Goal: Register for event/course

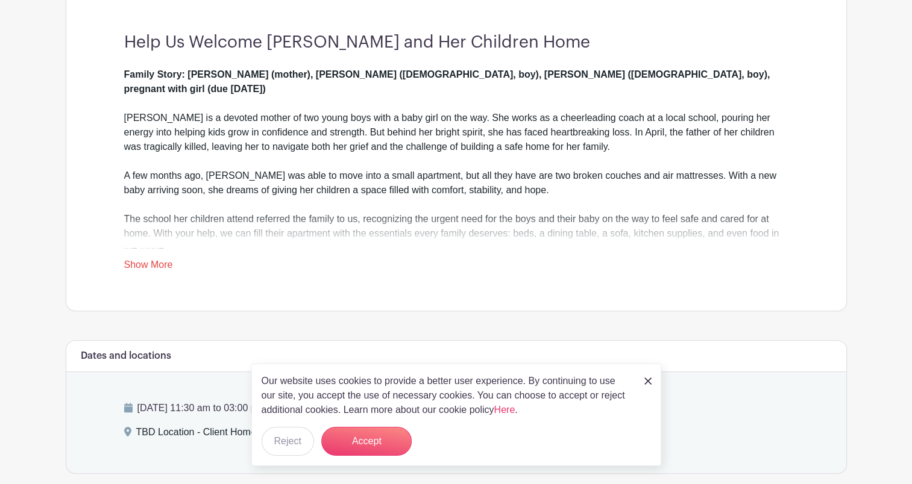
scroll to position [339, 0]
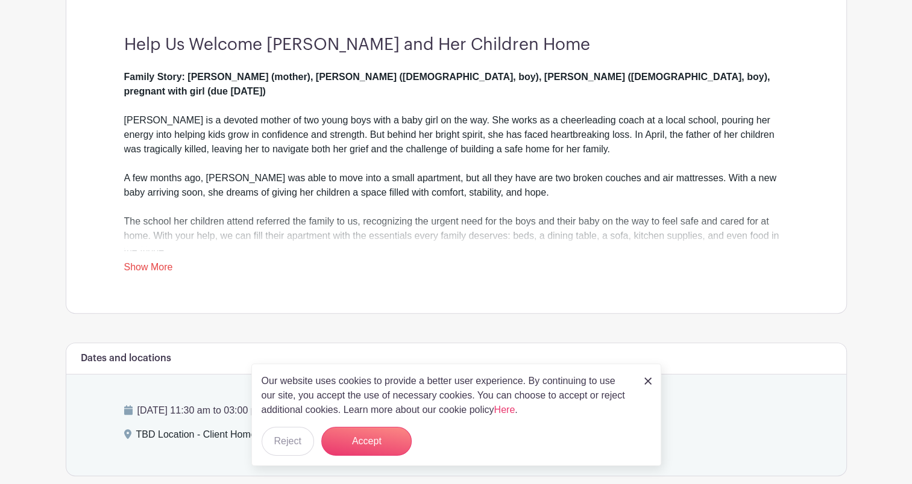
click at [153, 273] on link "Show More" at bounding box center [148, 269] width 49 height 15
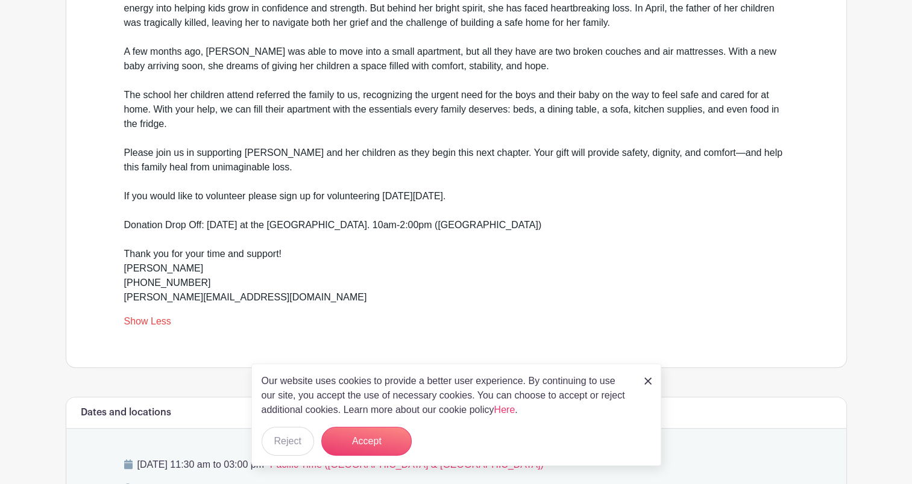
scroll to position [470, 0]
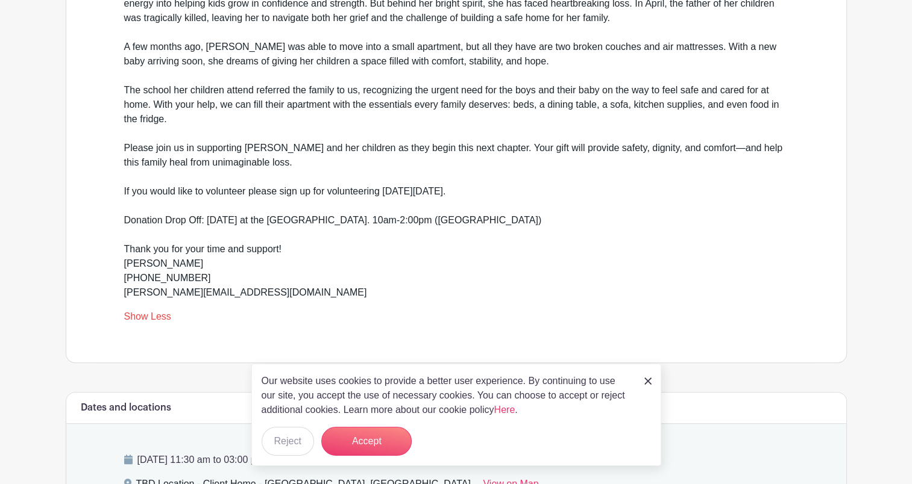
click at [647, 381] on img at bounding box center [647, 381] width 7 height 7
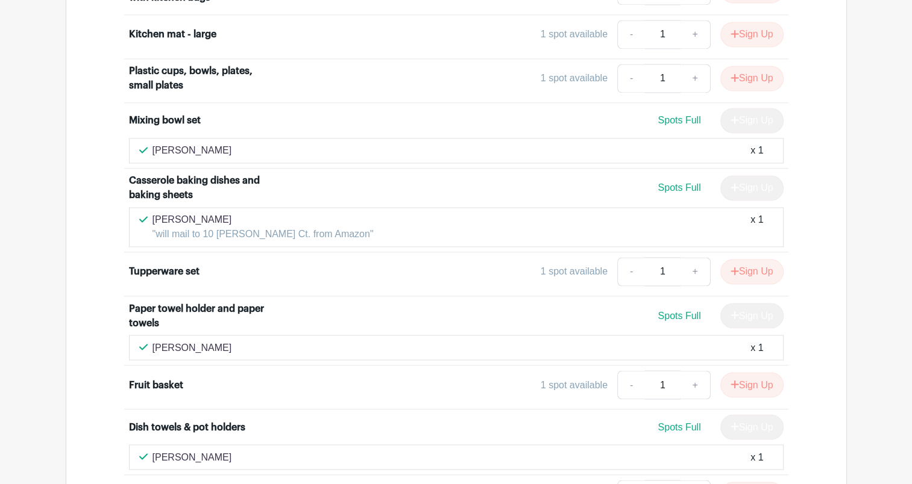
scroll to position [2024, 0]
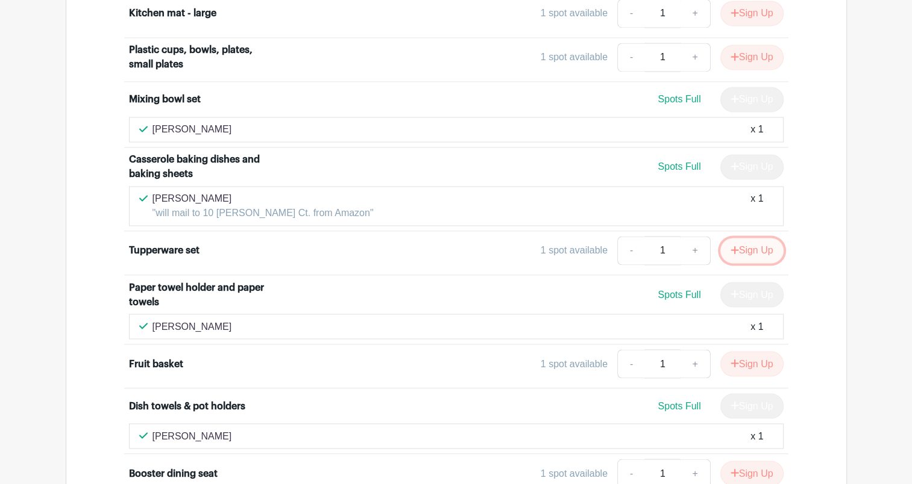
click at [747, 238] on button "Sign Up" at bounding box center [751, 250] width 63 height 25
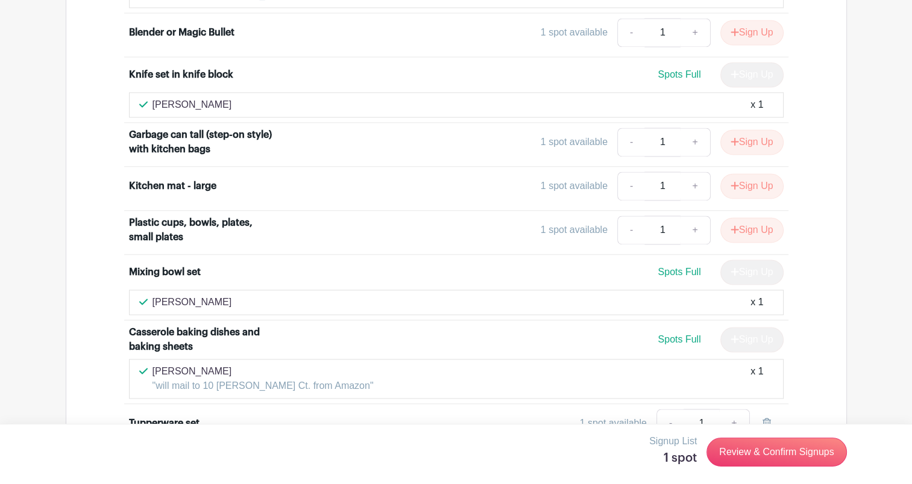
scroll to position [1845, 0]
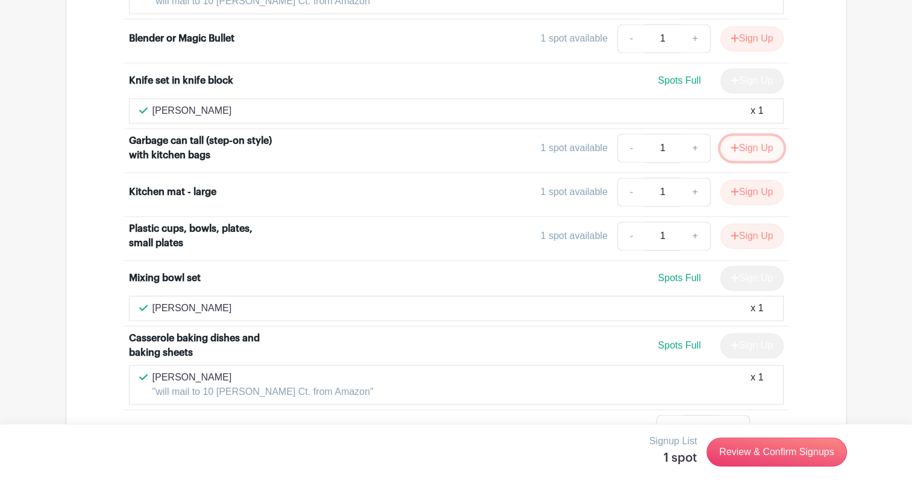
click at [748, 136] on button "Sign Up" at bounding box center [751, 148] width 63 height 25
click at [750, 224] on button "Sign Up" at bounding box center [751, 236] width 63 height 25
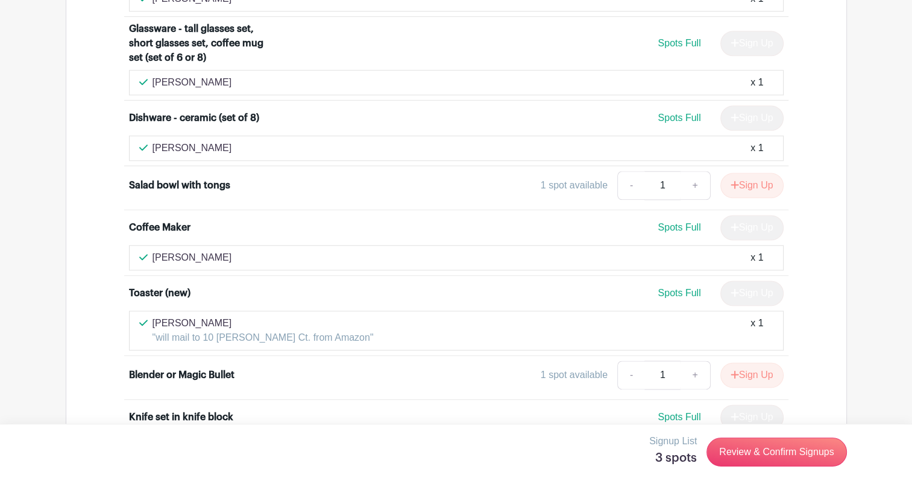
scroll to position [1509, 0]
click at [747, 172] on button "Sign Up" at bounding box center [751, 184] width 63 height 25
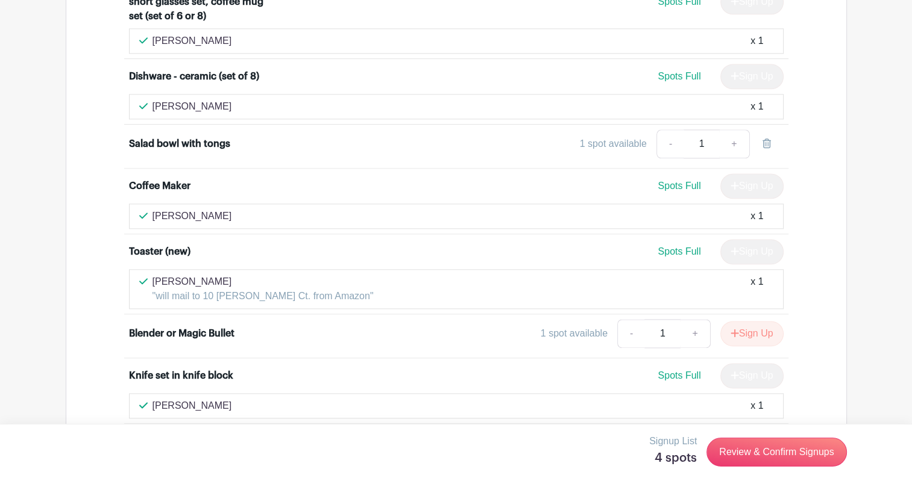
scroll to position [1550, 0]
click at [757, 452] on link "Review & Confirm Signups" at bounding box center [776, 452] width 140 height 29
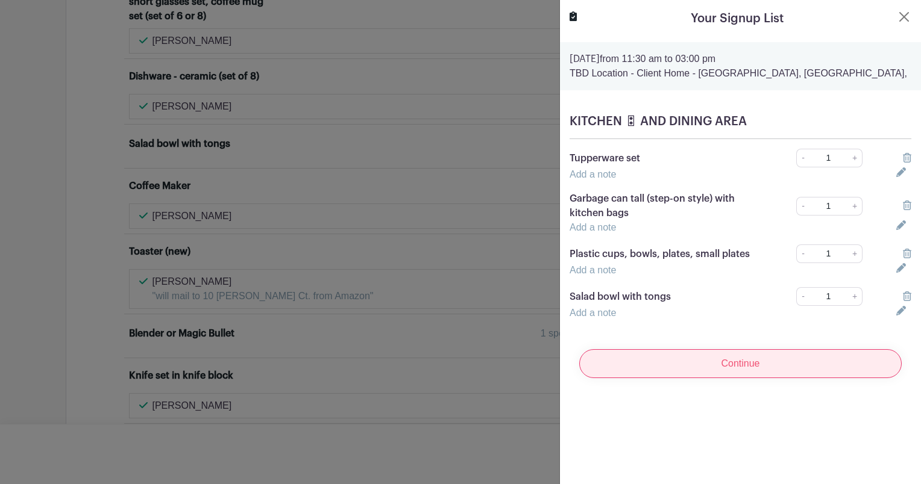
click at [748, 363] on input "Continue" at bounding box center [740, 363] width 322 height 29
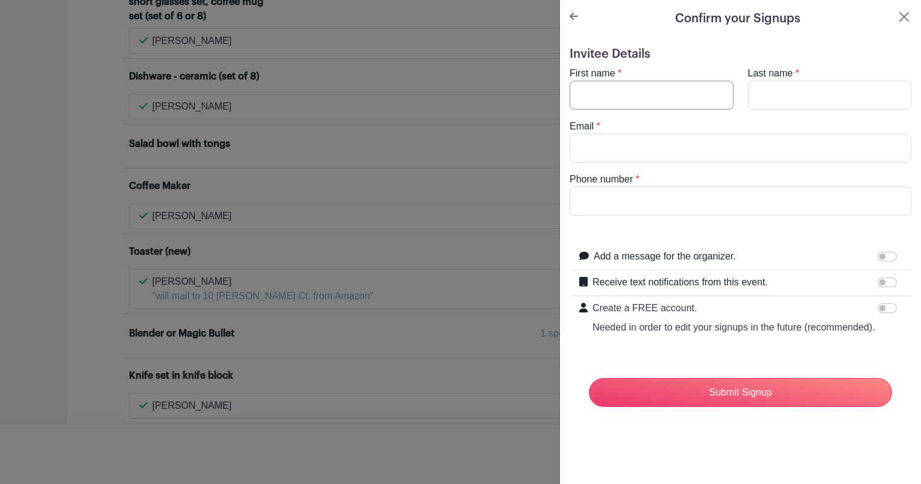
click at [586, 99] on input "First name" at bounding box center [651, 95] width 164 height 29
type input "[PERSON_NAME]"
type input "[EMAIL_ADDRESS][DOMAIN_NAME]"
type input "9255281918"
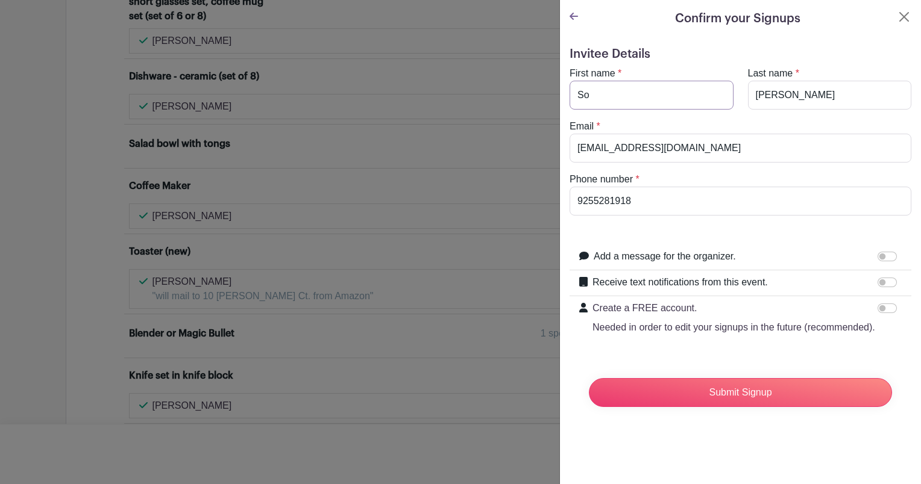
type input "S"
type input "[PERSON_NAME]"
click at [684, 146] on input "[EMAIL_ADDRESS][DOMAIN_NAME]" at bounding box center [740, 148] width 342 height 29
type input "1"
type input "[PERSON_NAME][EMAIL_ADDRESS][PERSON_NAME][DOMAIN_NAME]"
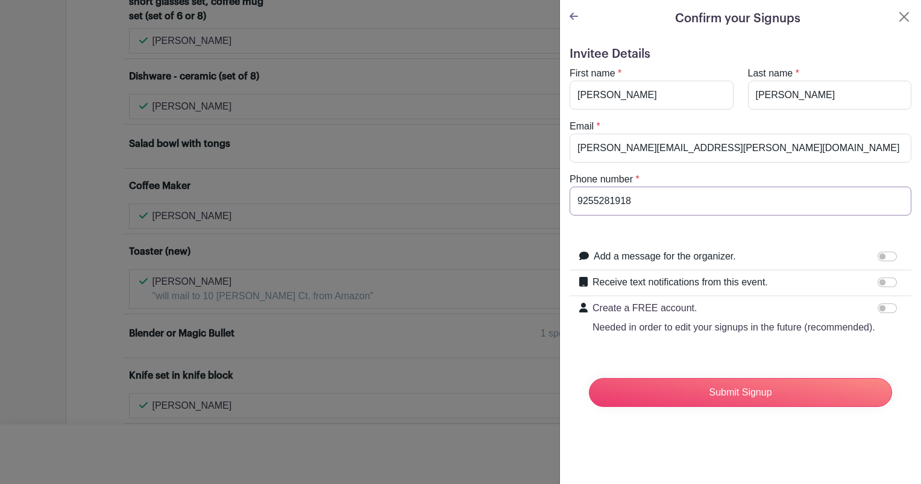
click at [653, 203] on input "9255281918" at bounding box center [740, 201] width 342 height 29
type input "9254086730"
click at [704, 407] on input "Submit Signup" at bounding box center [740, 392] width 303 height 29
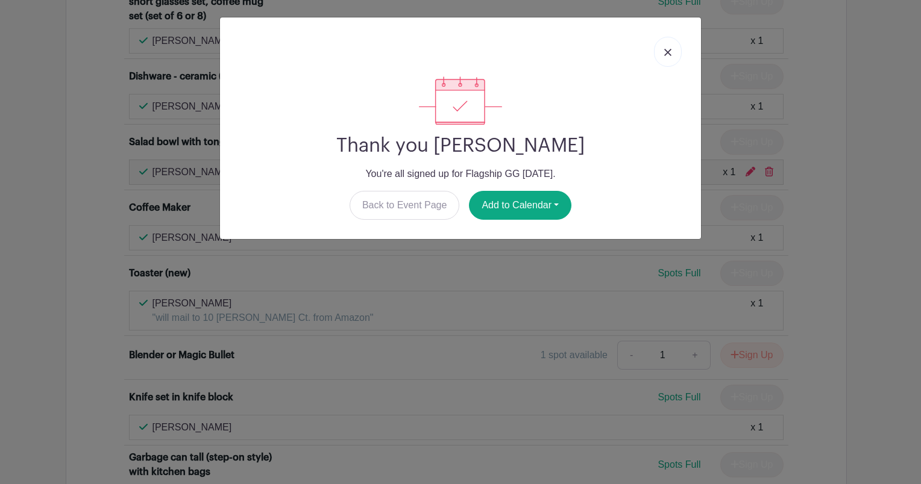
click at [670, 48] on link at bounding box center [668, 52] width 28 height 30
